Goal: Information Seeking & Learning: Find contact information

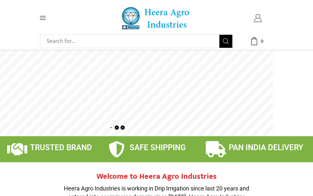
click at [259, 18] on icon at bounding box center [258, 18] width 8 height 8
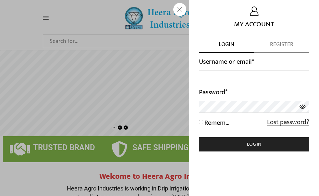
click at [245, 22] on div "Sign in My Account Login Register Username or email *" at bounding box center [260, 18] width 31 height 8
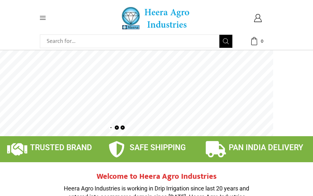
click at [44, 18] on icon at bounding box center [43, 18] width 6 height 6
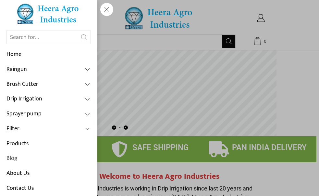
scroll to position [13, 0]
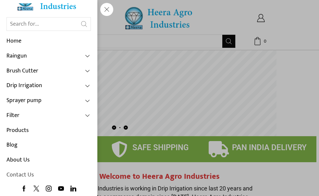
click at [30, 173] on link "Contact Us" at bounding box center [48, 174] width 84 height 15
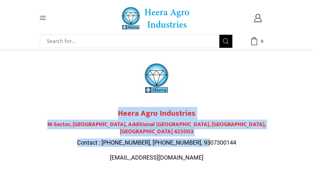
drag, startPoint x: 119, startPoint y: 112, endPoint x: 252, endPoint y: 128, distance: 133.7
click at [252, 128] on div "Heera Agro Industries M-Sector, Patil Nagar, Additional MIDC, Jalgaon, Maharash…" at bounding box center [156, 135] width 227 height 53
click at [249, 130] on div "Heera Agro Industries M-Sector, Patil Nagar, Additional MIDC, Jalgaon, Maharash…" at bounding box center [156, 135] width 227 height 53
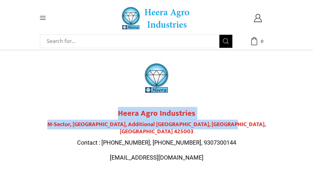
drag, startPoint x: 119, startPoint y: 111, endPoint x: 250, endPoint y: 126, distance: 131.6
click at [250, 126] on div "Heera Agro Industries M-Sector, Patil Nagar, Additional MIDC, Jalgaon, Maharash…" at bounding box center [156, 135] width 227 height 53
